Goal: Task Accomplishment & Management: Manage account settings

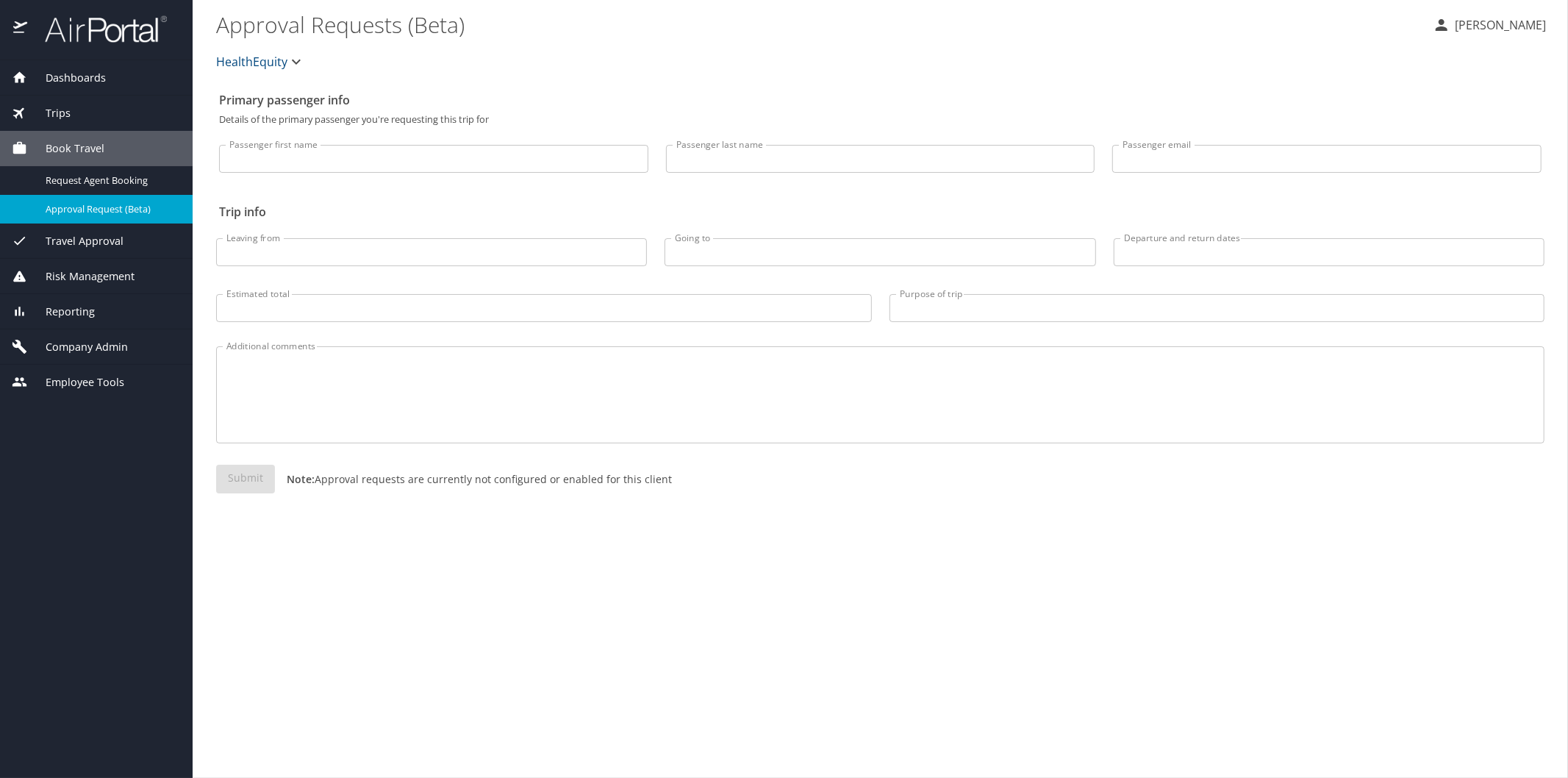
click at [75, 313] on span "Reporting" at bounding box center [61, 312] width 68 height 17
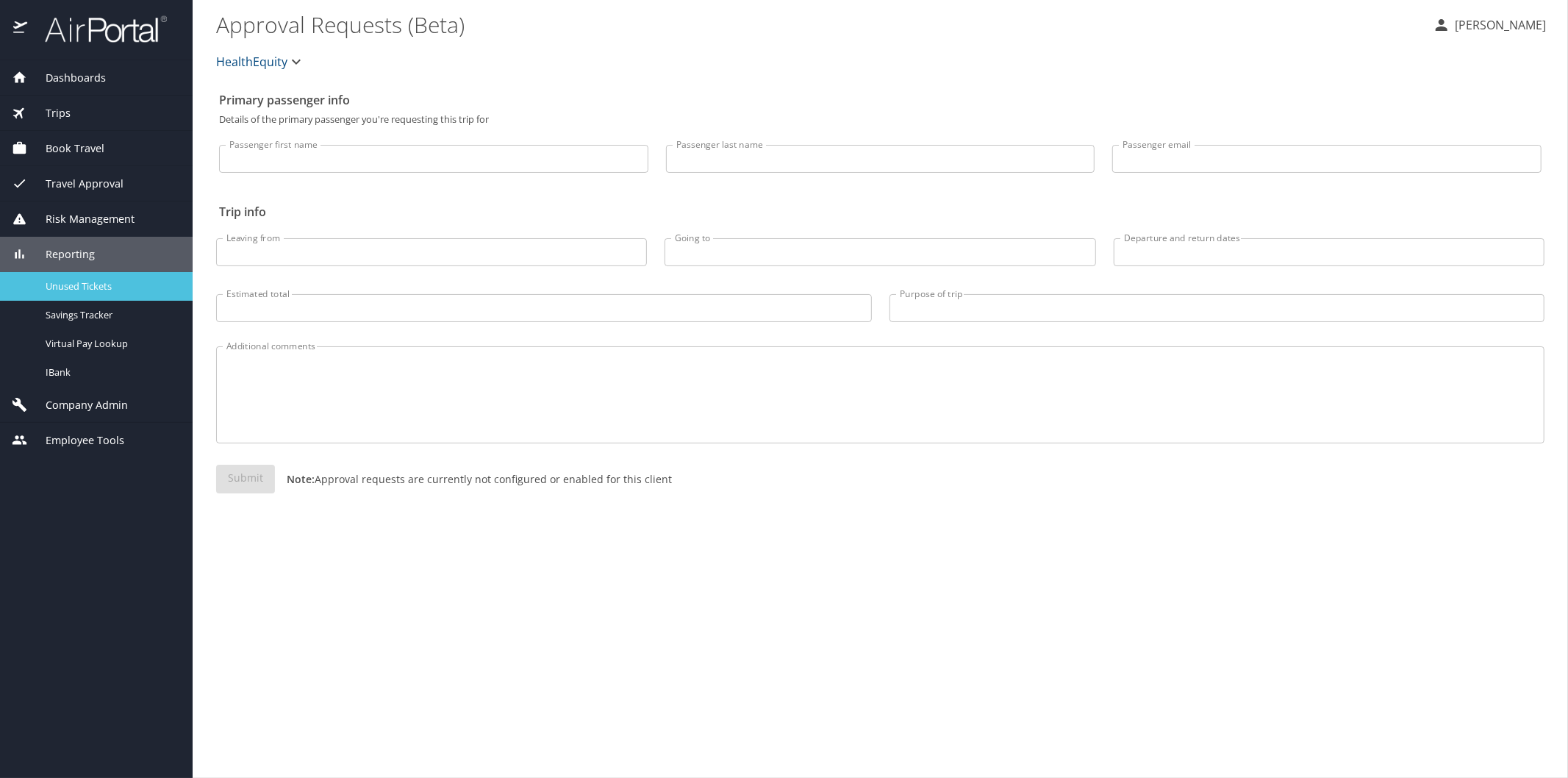
click at [76, 285] on span "Unused Tickets" at bounding box center [110, 287] width 130 height 14
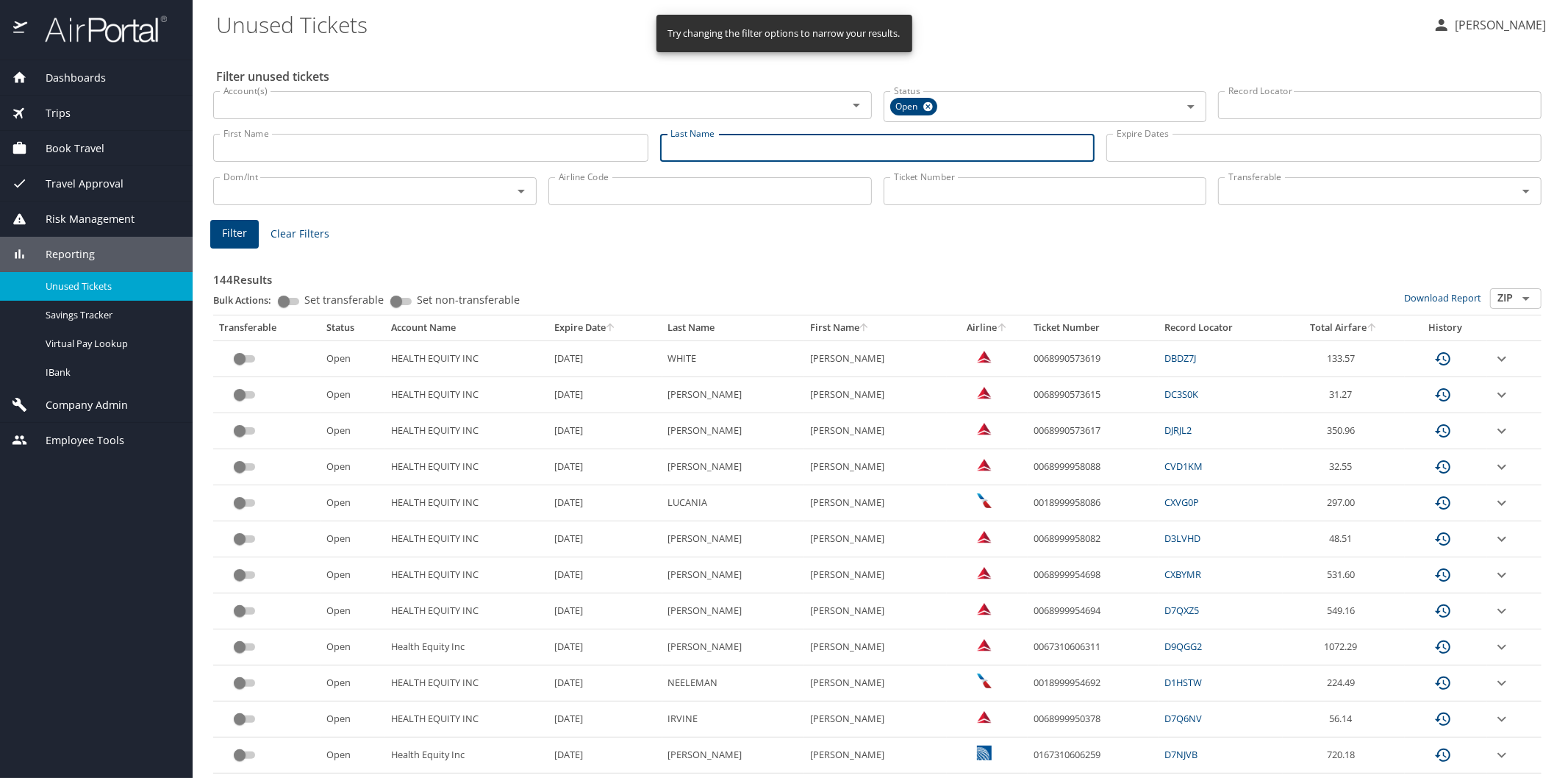
click at [670, 144] on input "Last Name" at bounding box center [878, 148] width 435 height 28
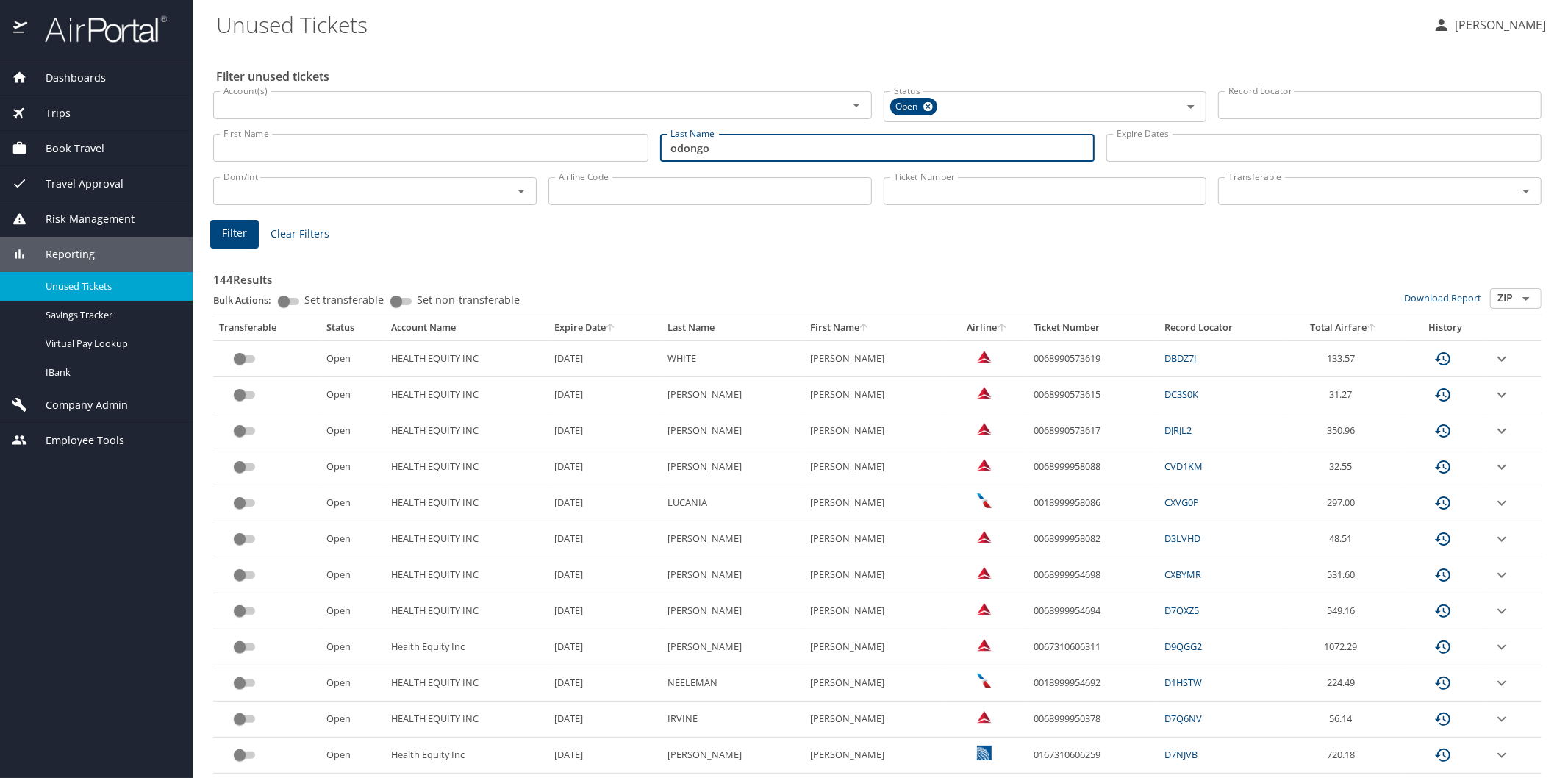
type input "odongo"
click at [225, 229] on span "Filter" at bounding box center [235, 233] width 25 height 18
